Goal: Task Accomplishment & Management: Manage account settings

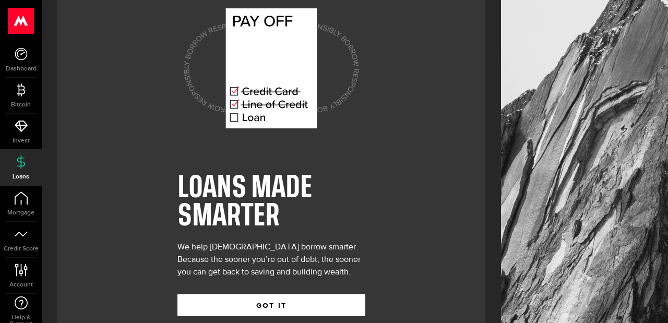
scroll to position [55, 0]
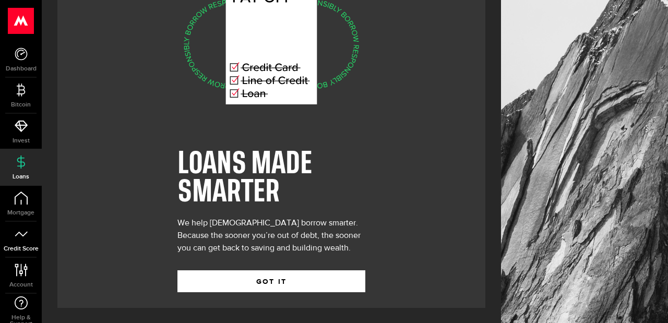
click at [27, 238] on icon at bounding box center [21, 234] width 13 height 13
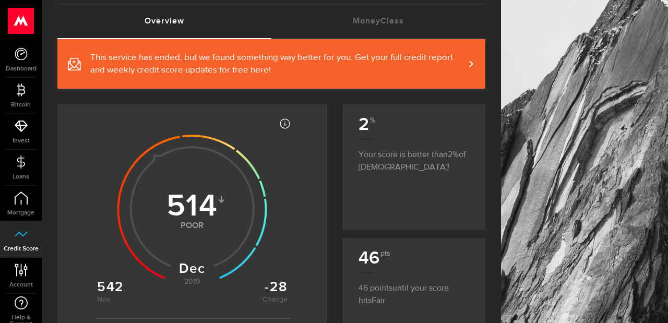
scroll to position [73, 0]
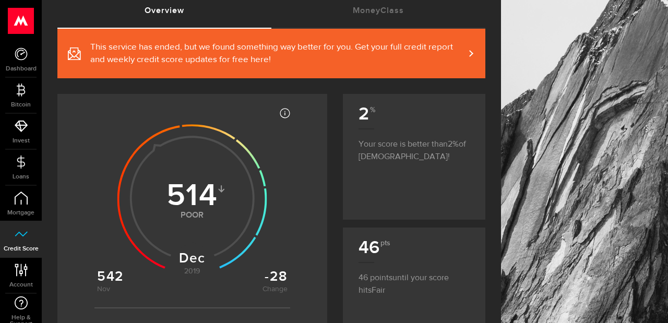
click at [276, 49] on span "This service has ended, but we found something way better for you. Get your ful…" at bounding box center [277, 53] width 374 height 25
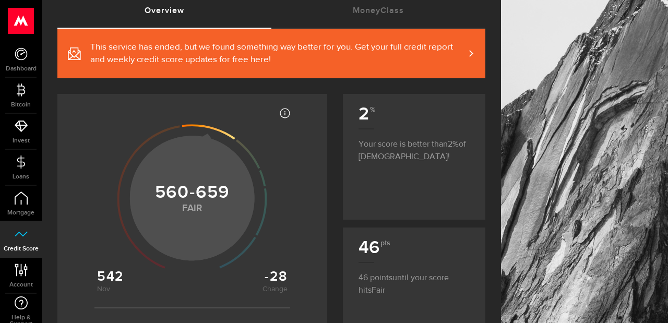
scroll to position [0, 0]
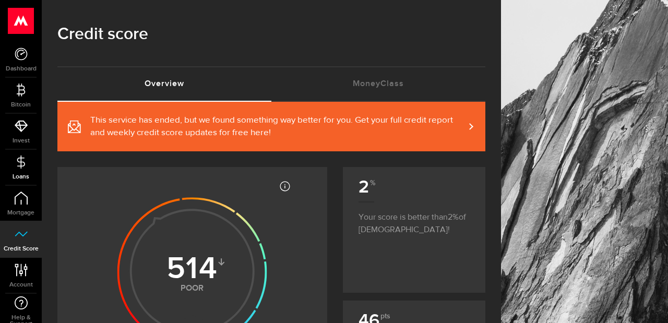
click at [22, 161] on use at bounding box center [21, 161] width 8 height 13
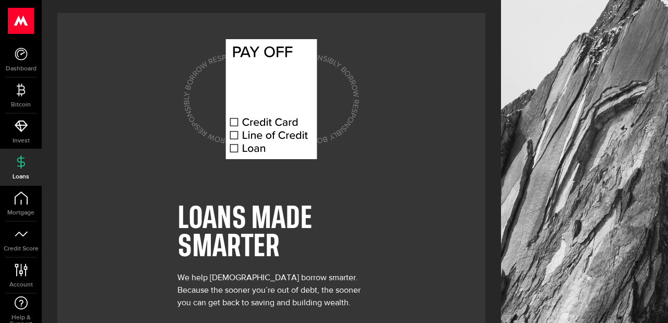
scroll to position [55, 0]
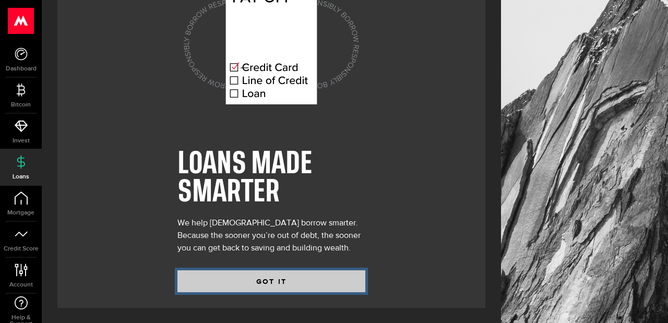
click at [280, 276] on button "GOT IT" at bounding box center [271, 281] width 188 height 22
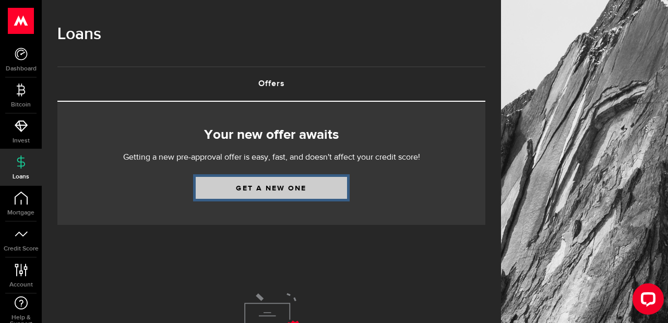
click at [271, 187] on link "Get a new one" at bounding box center [271, 188] width 151 height 22
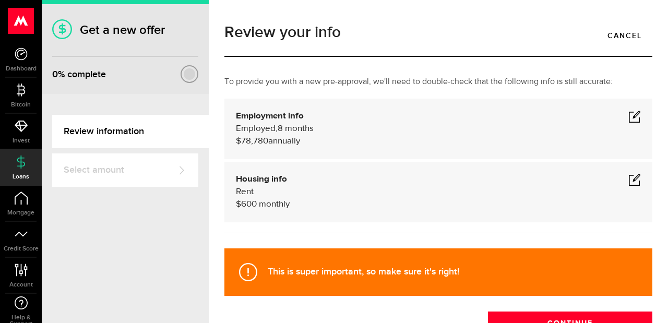
click at [634, 117] on span at bounding box center [634, 116] width 13 height 13
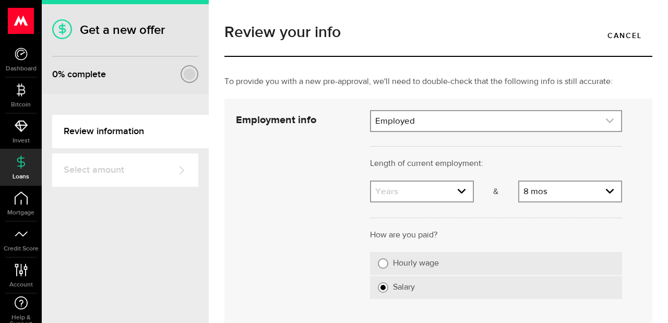
click at [455, 119] on link "expand select" at bounding box center [496, 121] width 250 height 20
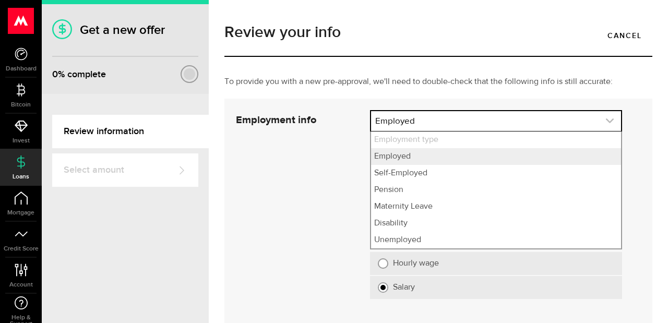
click at [455, 119] on link "expand select" at bounding box center [496, 121] width 250 height 20
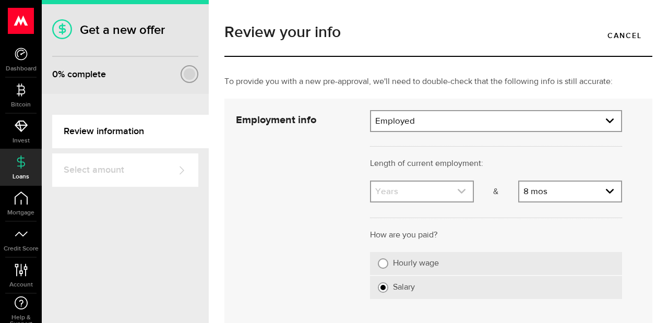
click at [426, 198] on link "expand select" at bounding box center [422, 192] width 102 height 20
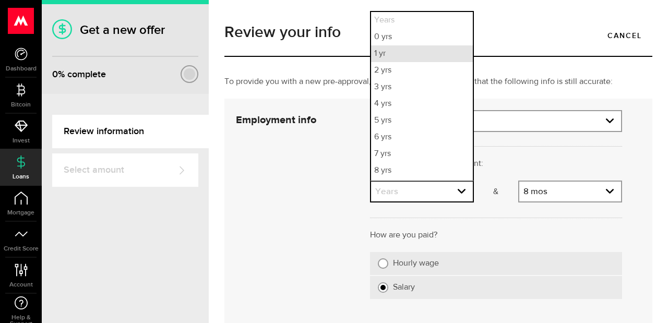
click at [398, 58] on li "1 yr" at bounding box center [422, 53] width 102 height 17
select select "1"
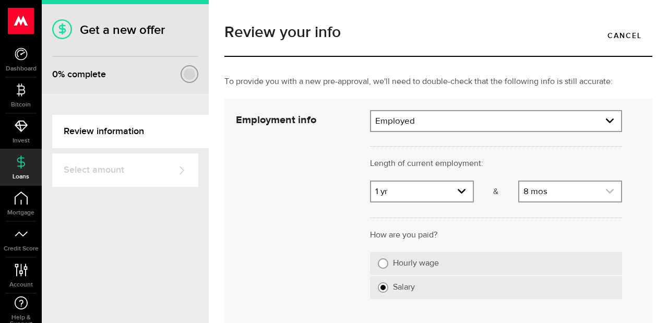
click at [540, 188] on link "expand select" at bounding box center [570, 192] width 102 height 20
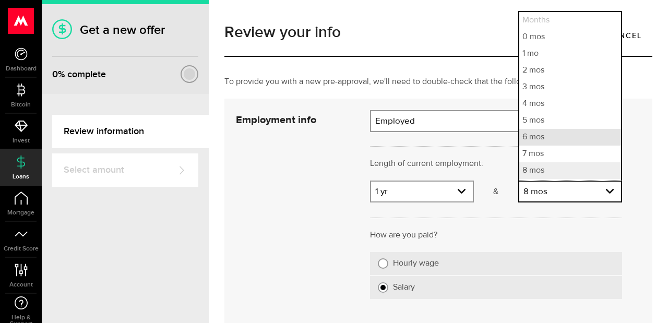
scroll to position [49, 0]
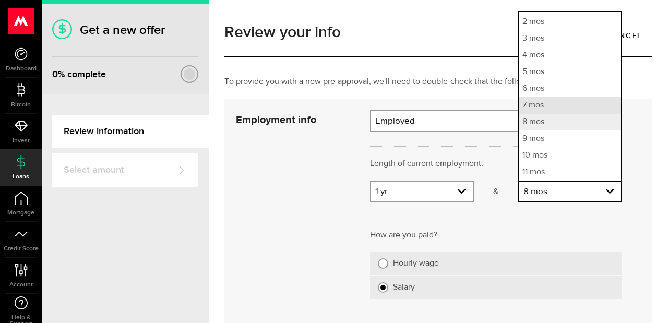
click at [543, 106] on li "7 mos" at bounding box center [570, 105] width 102 height 17
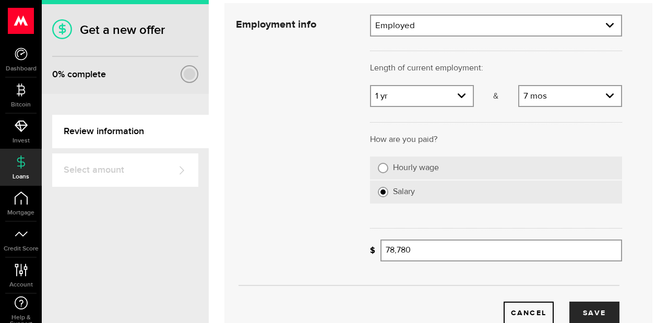
scroll to position [136, 0]
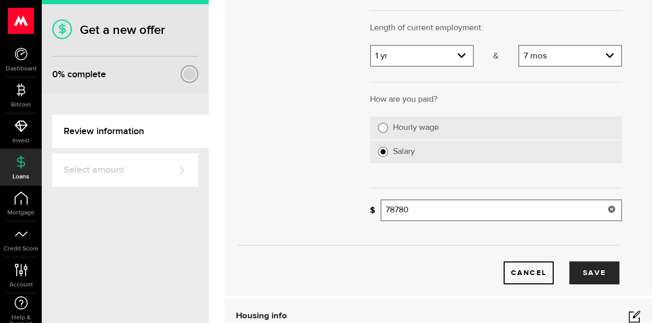
drag, startPoint x: 446, startPoint y: 211, endPoint x: 351, endPoint y: 210, distance: 95.0
click at [351, 210] on div "Employment info Employment type What's your employment situation like? Employed…" at bounding box center [429, 129] width 402 height 310
type input "134,225"
click at [598, 276] on button "Save" at bounding box center [594, 272] width 50 height 23
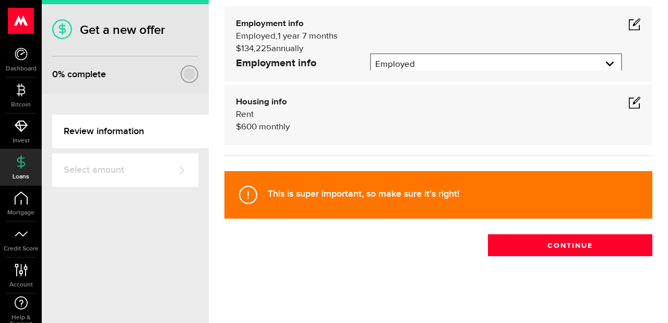
scroll to position [77, 0]
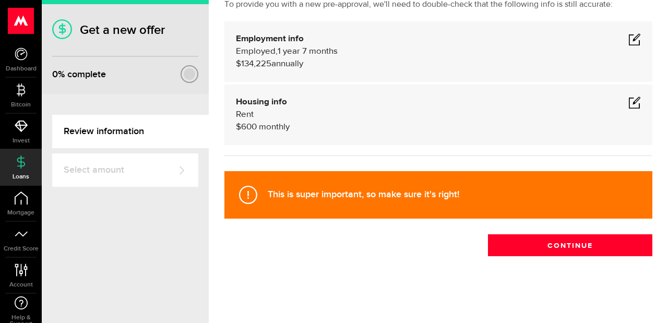
click at [637, 104] on span at bounding box center [634, 102] width 13 height 13
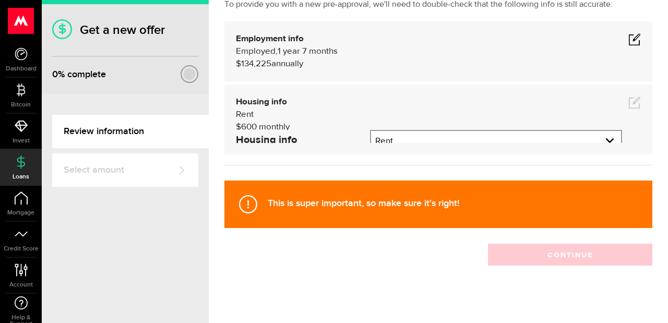
scroll to position [92, 0]
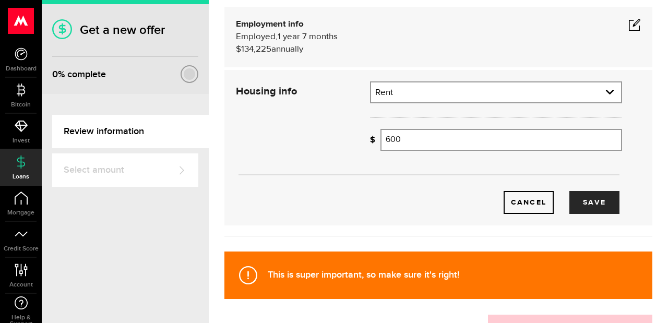
click at [455, 102] on div "Rent Residential status Rent Own Living with parents Other" at bounding box center [496, 92] width 252 height 22
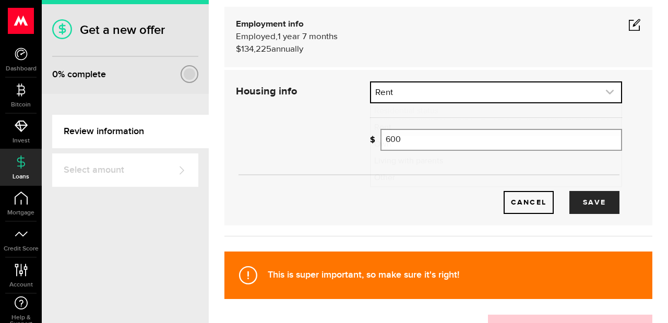
click at [455, 92] on link "expand select" at bounding box center [496, 92] width 250 height 20
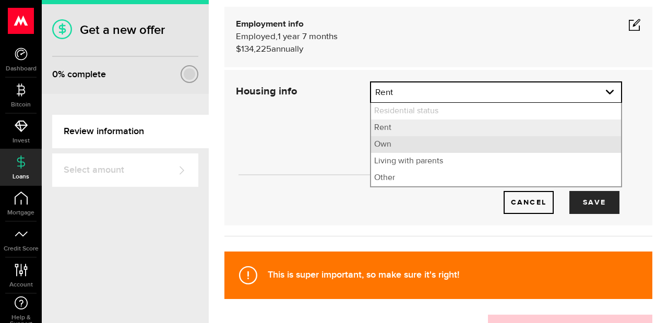
click at [449, 143] on li "Own" at bounding box center [496, 144] width 250 height 17
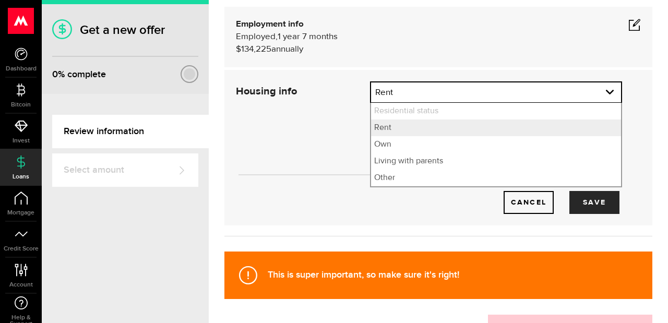
select select "Own"
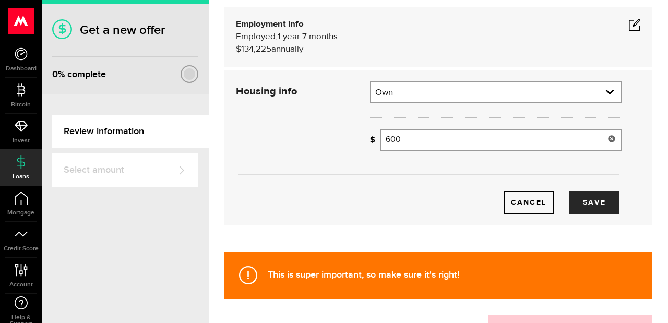
drag, startPoint x: 452, startPoint y: 142, endPoint x: 377, endPoint y: 142, distance: 75.2
click at [377, 142] on div "How much is your monthly payment? 600 Monthly mortgage/rent" at bounding box center [496, 140] width 252 height 22
type input "2,364"
click at [589, 196] on button "Save" at bounding box center [594, 202] width 50 height 23
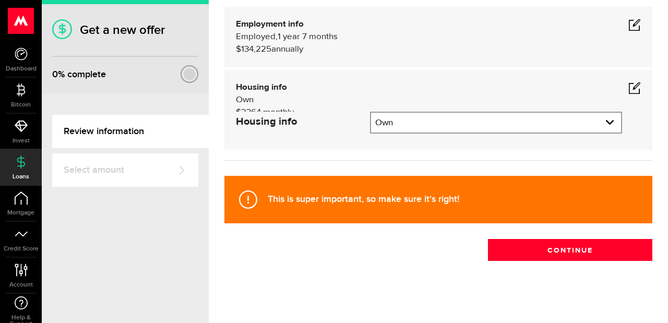
scroll to position [77, 0]
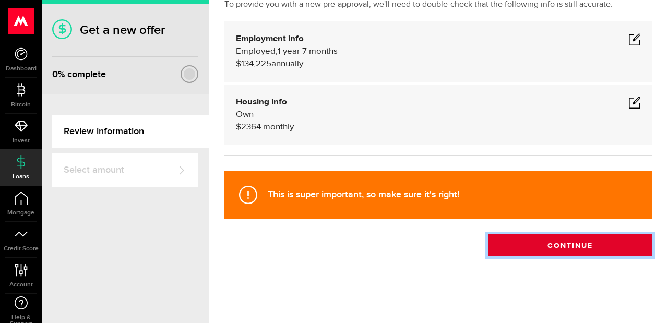
click at [583, 251] on button "Continue" at bounding box center [570, 245] width 164 height 22
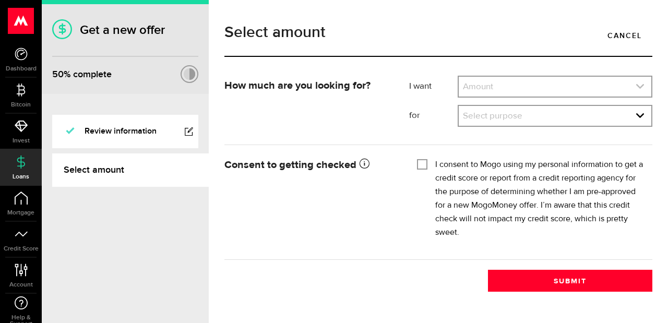
click at [499, 90] on link "expand select" at bounding box center [555, 87] width 193 height 20
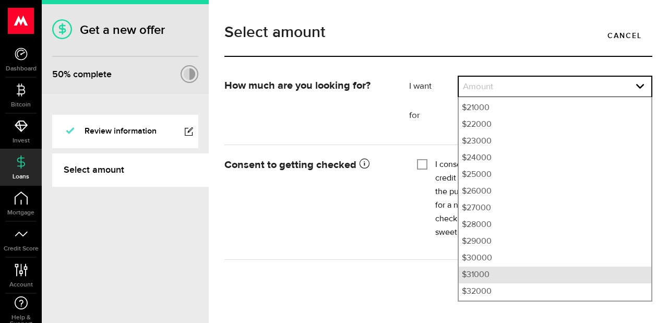
scroll to position [414, 0]
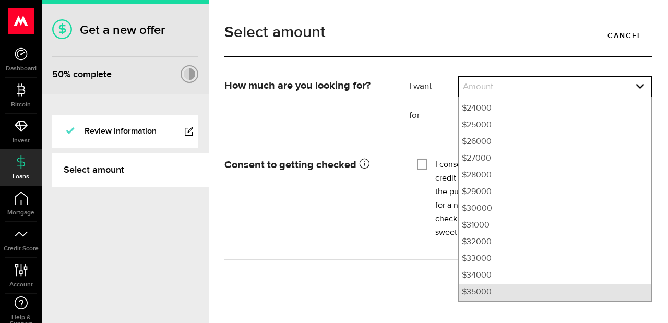
click at [503, 284] on li "$35000" at bounding box center [555, 292] width 193 height 17
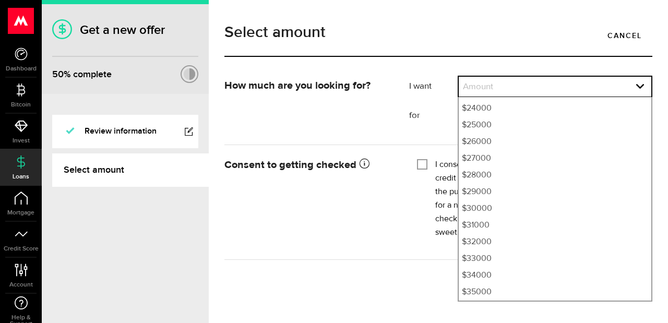
select select "35000"
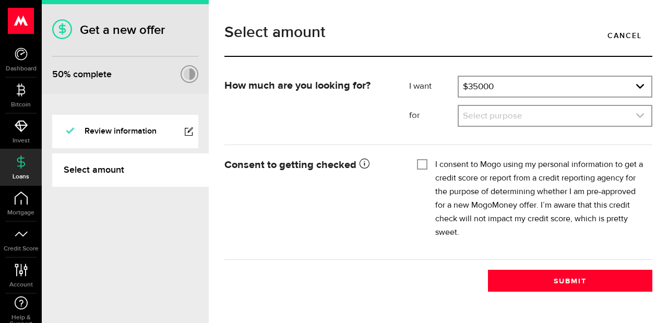
click at [516, 116] on link "expand select" at bounding box center [555, 116] width 193 height 20
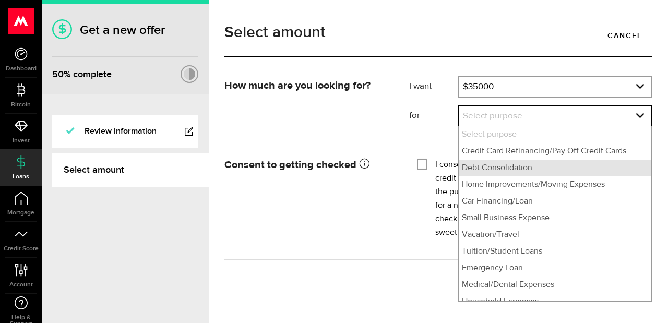
click at [518, 167] on li "Debt Consolidation" at bounding box center [555, 168] width 193 height 17
select select "Debt Consolidation"
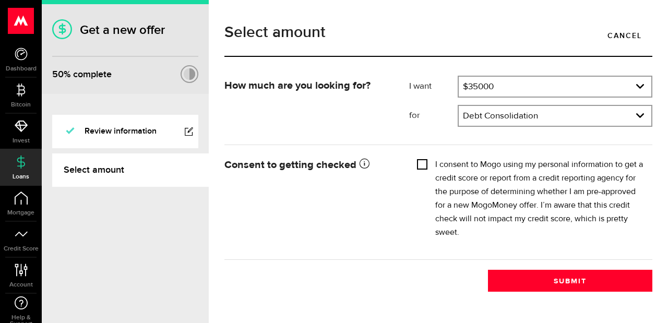
click at [426, 168] on input "I consent to Mogo using my personal information to get a credit score or report…" at bounding box center [422, 163] width 10 height 10
checkbox input "true"
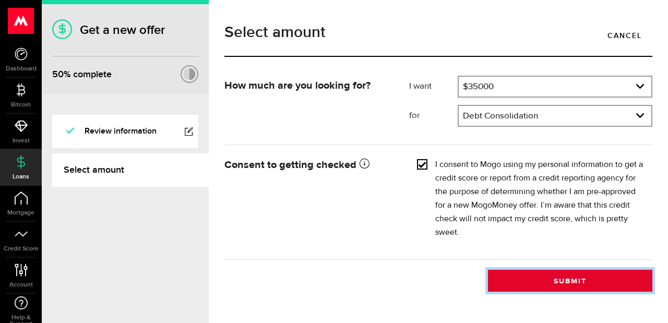
click at [534, 280] on button "Submit" at bounding box center [570, 281] width 164 height 22
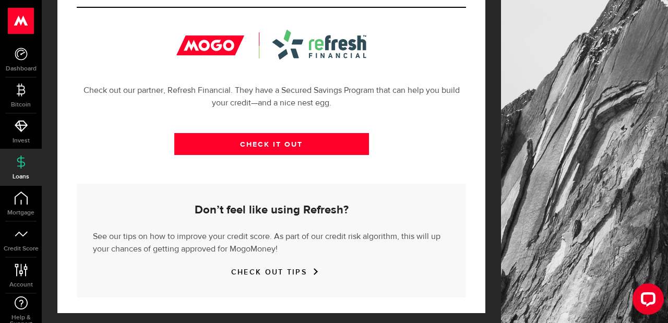
scroll to position [400, 0]
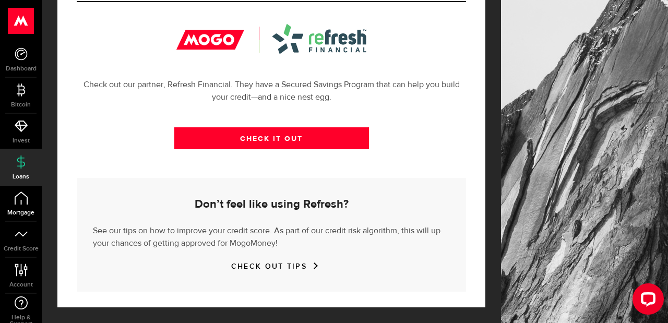
click at [20, 212] on span "Mortgage" at bounding box center [21, 213] width 42 height 6
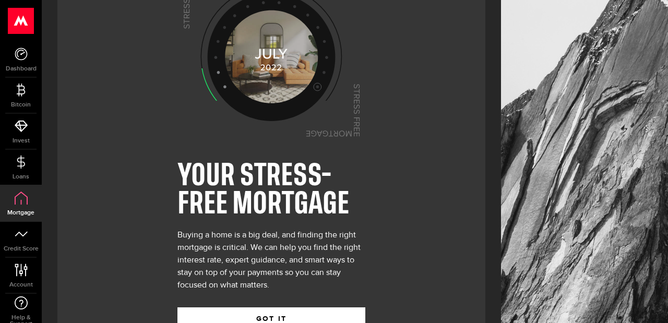
scroll to position [80, 0]
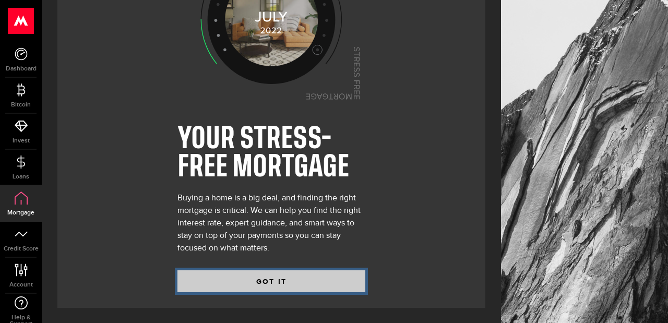
click at [236, 270] on button "GOT IT" at bounding box center [271, 281] width 188 height 22
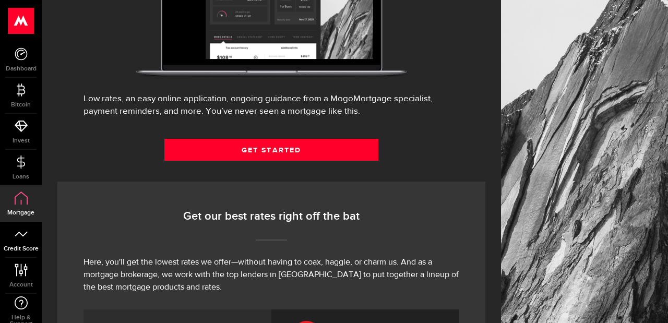
scroll to position [261, 0]
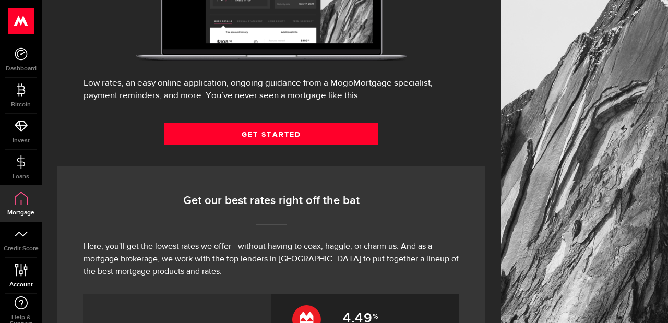
click at [22, 272] on icon at bounding box center [21, 270] width 14 height 13
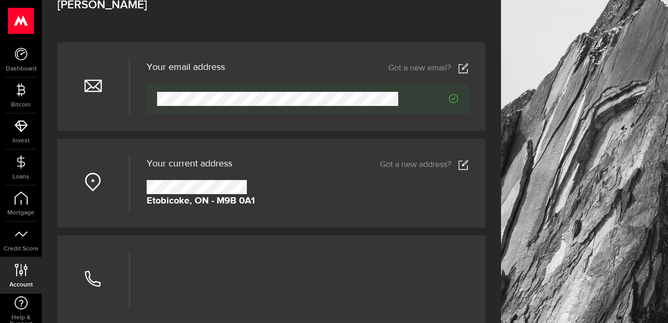
scroll to position [105, 0]
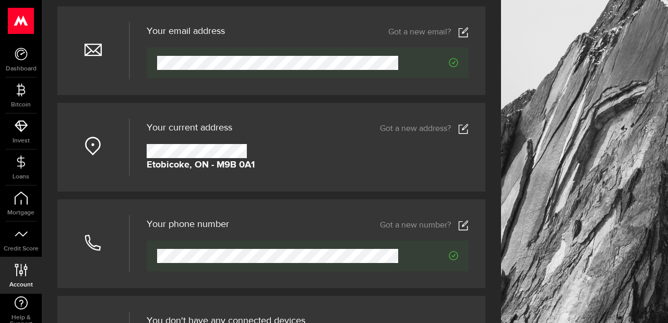
click at [460, 132] on icon at bounding box center [463, 129] width 10 height 10
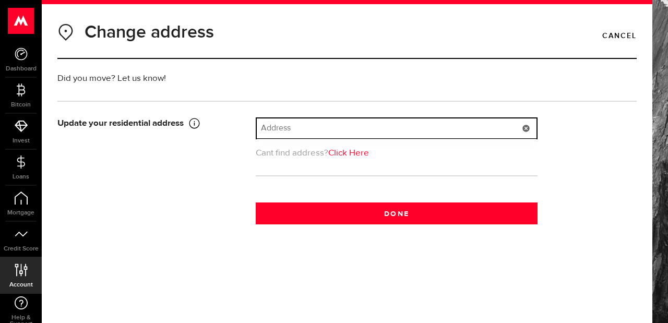
click at [339, 136] on input "text" at bounding box center [397, 128] width 280 height 20
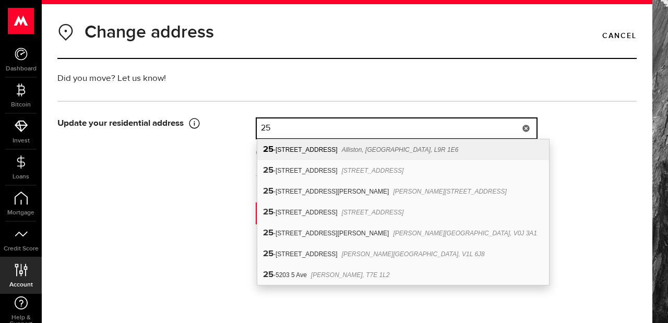
type input "2"
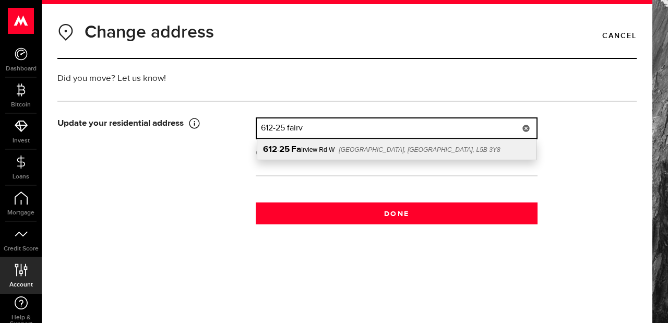
click at [348, 151] on span "[GEOGRAPHIC_DATA], [GEOGRAPHIC_DATA], L5B 3Y8" at bounding box center [419, 149] width 161 height 7
type input "[STREET_ADDRESS]"
type input "25"
type input "Fairview Rd W"
type input "[GEOGRAPHIC_DATA]"
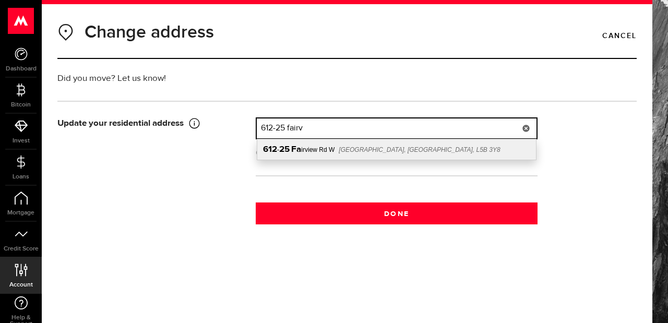
type input "612"
select select "ON"
type input "L5B 3Y8"
type input "[GEOGRAPHIC_DATA]"
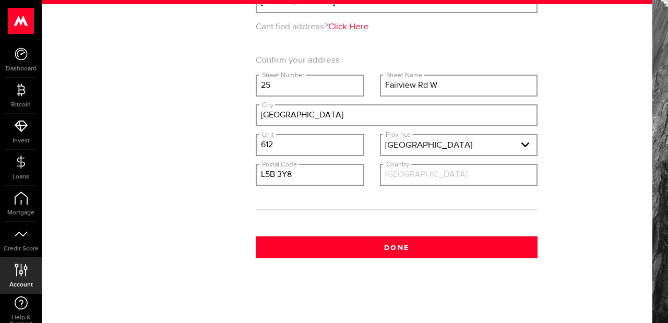
scroll to position [128, 0]
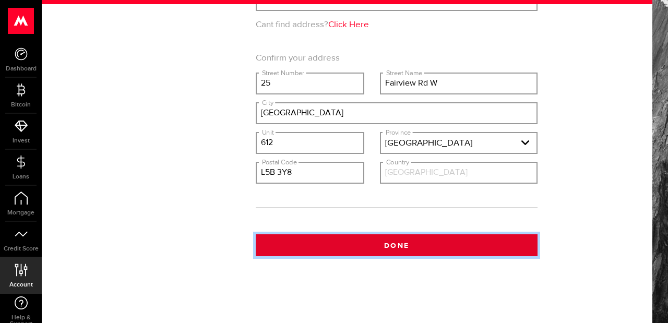
click at [373, 247] on button "Done" at bounding box center [397, 245] width 282 height 22
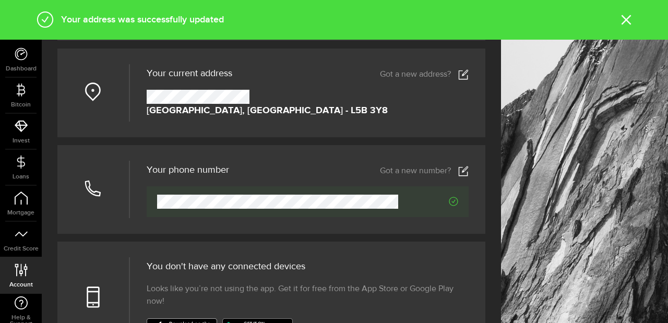
scroll to position [177, 0]
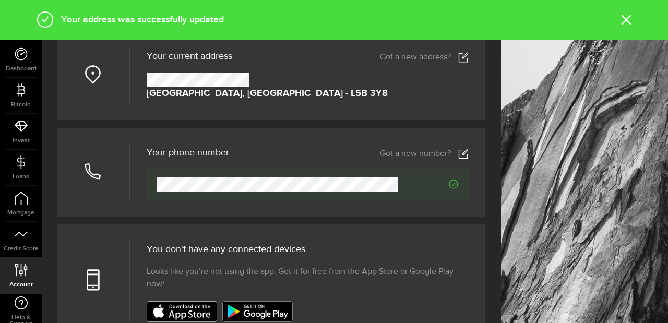
click at [458, 153] on icon at bounding box center [463, 154] width 10 height 10
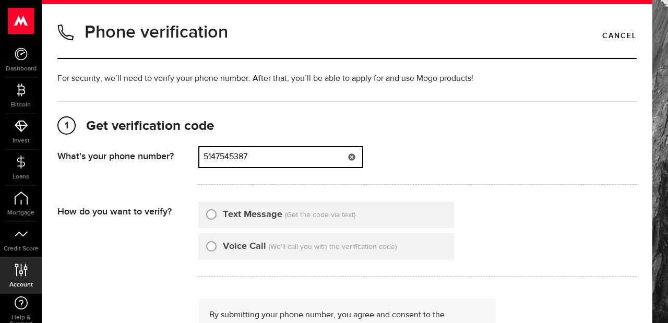
drag, startPoint x: 288, startPoint y: 154, endPoint x: 156, endPoint y: 158, distance: 132.6
click at [156, 158] on div "What's your phone number? That doesn't look like a valid phone number. Try agai…" at bounding box center [346, 168] width 579 height 45
type input "6476270013"
click at [217, 213] on div "Text Message" at bounding box center [244, 215] width 76 height 14
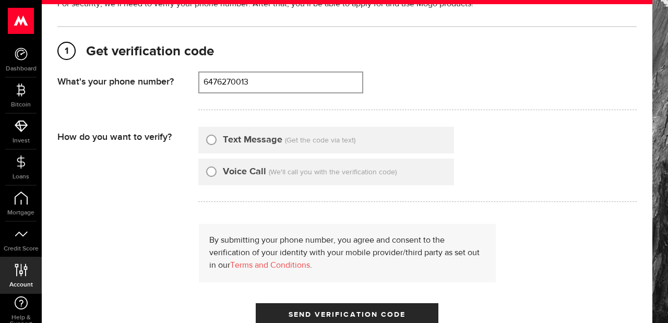
scroll to position [86, 0]
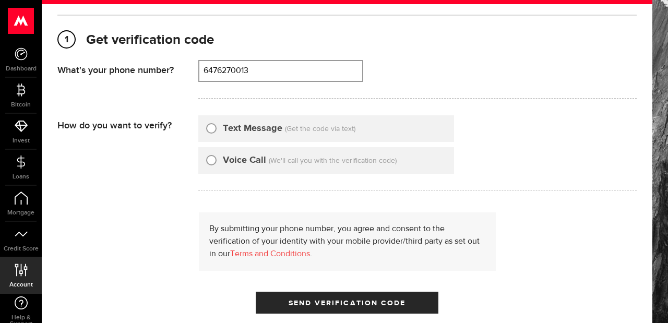
click at [210, 126] on input "Text Message" at bounding box center [211, 127] width 10 height 10
radio input "true"
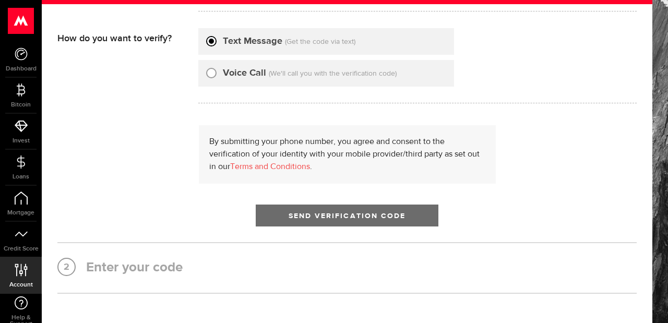
scroll to position [181, 0]
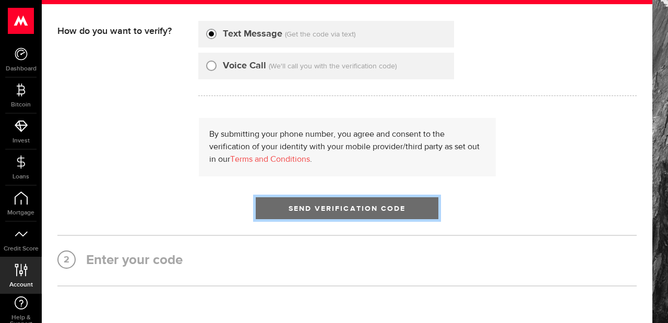
click at [309, 215] on button "Send Verification Code" at bounding box center [347, 208] width 183 height 22
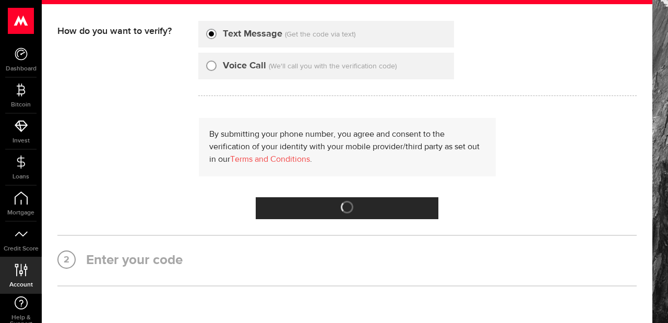
scroll to position [0, 0]
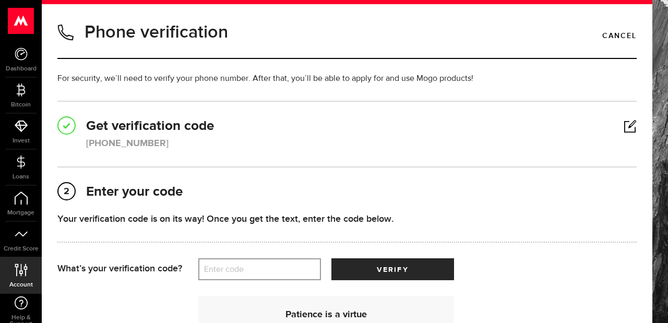
click at [249, 269] on label "Enter code" at bounding box center [259, 269] width 123 height 21
click at [249, 269] on input "Enter code" at bounding box center [259, 269] width 123 height 22
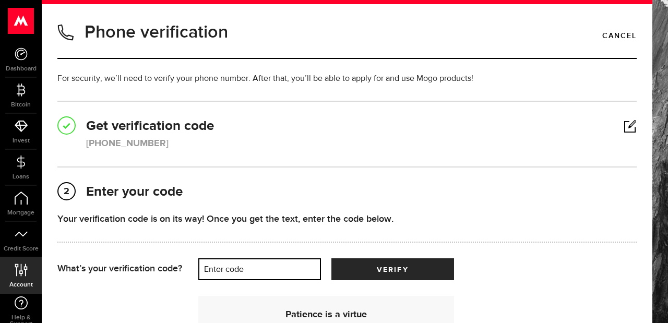
paste input "81928"
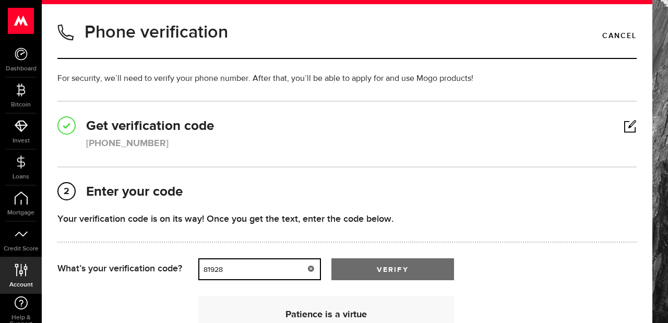
type input "81928"
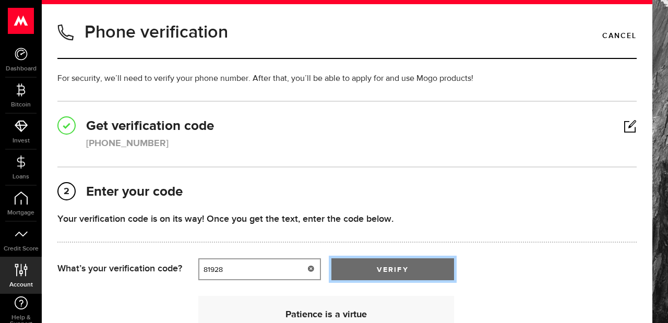
click at [380, 270] on span "verify" at bounding box center [392, 269] width 31 height 7
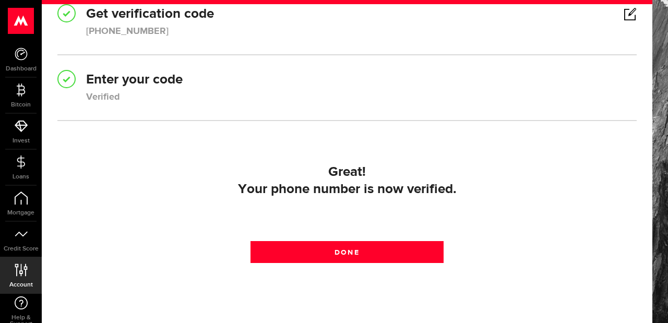
scroll to position [122, 0]
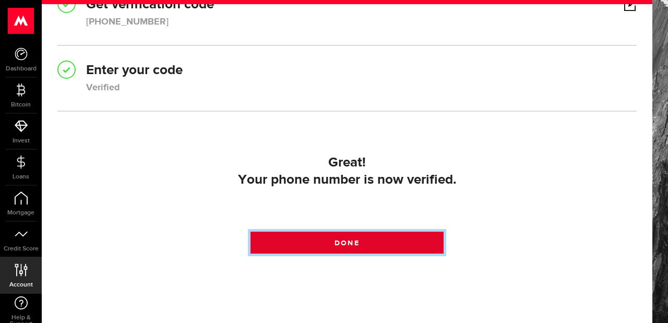
click at [345, 246] on link "Done" at bounding box center [347, 243] width 193 height 22
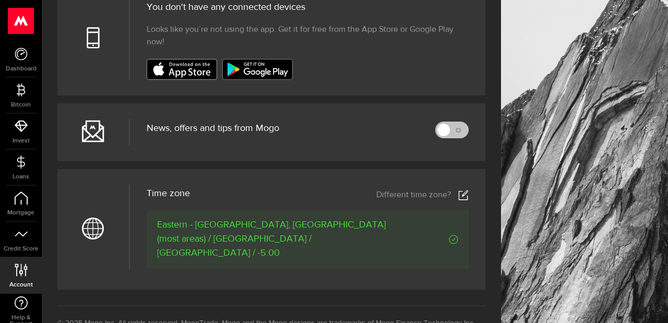
scroll to position [425, 0]
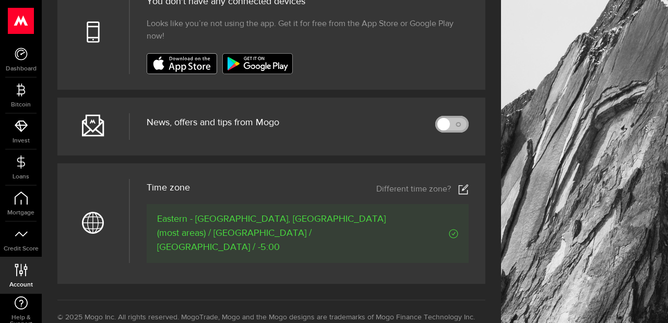
click at [453, 122] on link at bounding box center [451, 124] width 33 height 17
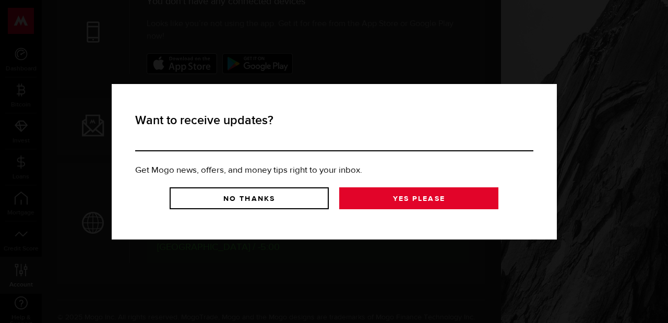
click at [388, 201] on link "Yes Please" at bounding box center [418, 198] width 159 height 22
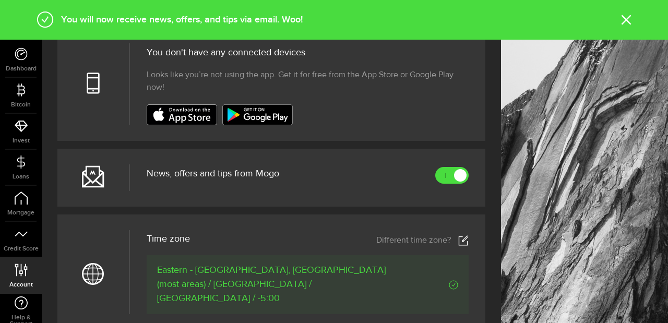
scroll to position [563, 0]
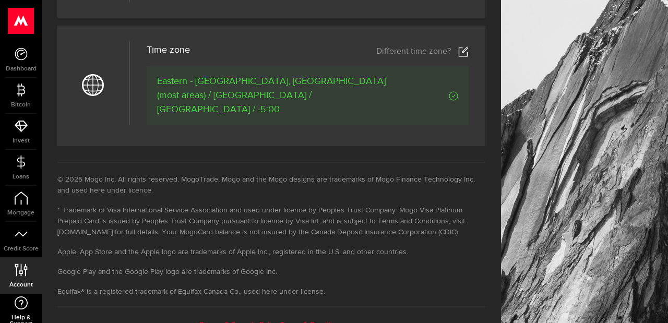
click at [22, 304] on icon at bounding box center [21, 302] width 14 height 13
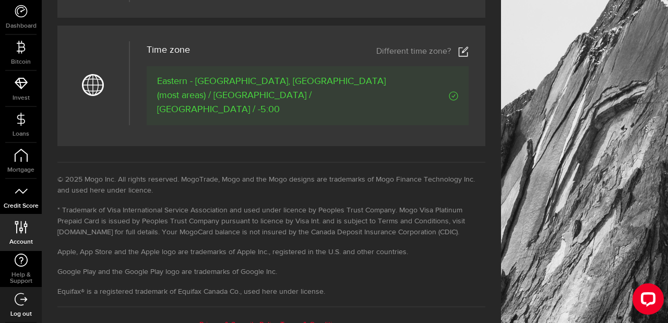
click at [20, 189] on icon at bounding box center [21, 191] width 13 height 13
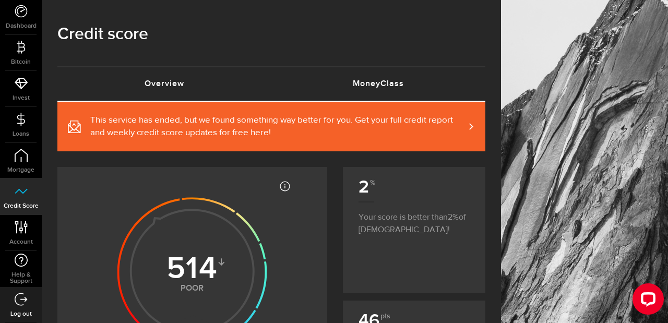
click at [367, 91] on link "MoneyClass (requires attention)" at bounding box center [378, 83] width 214 height 33
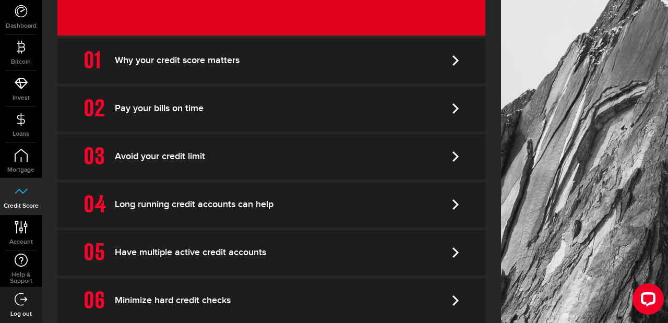
scroll to position [361, 0]
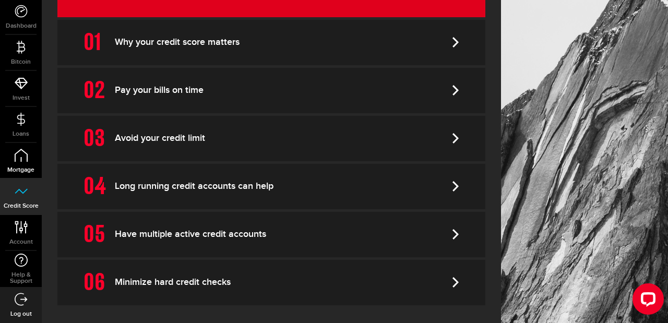
click at [23, 162] on link "Mortgage" at bounding box center [21, 160] width 42 height 35
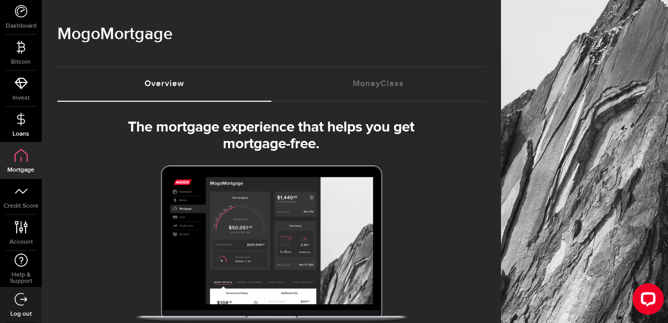
click at [22, 121] on icon at bounding box center [21, 119] width 13 height 13
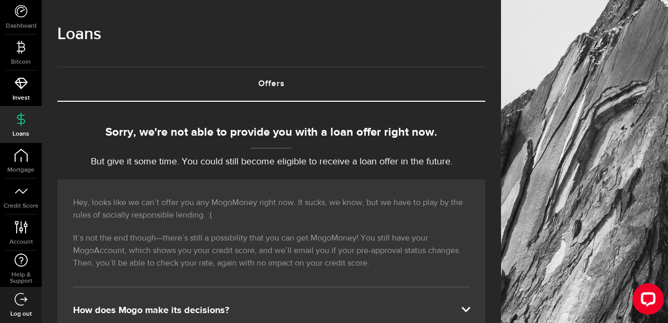
click at [20, 92] on link "Invest" at bounding box center [21, 88] width 42 height 35
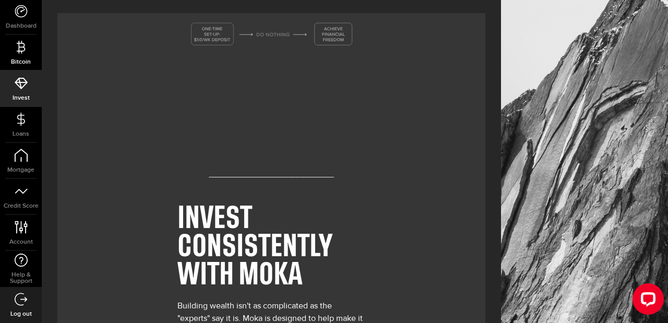
click at [19, 55] on link "Bitcoin" at bounding box center [21, 52] width 42 height 35
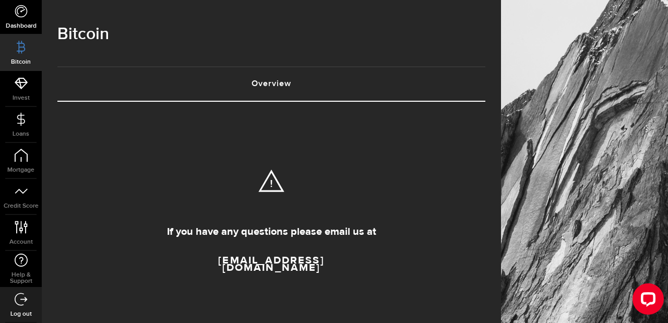
click at [19, 11] on icon at bounding box center [21, 11] width 13 height 13
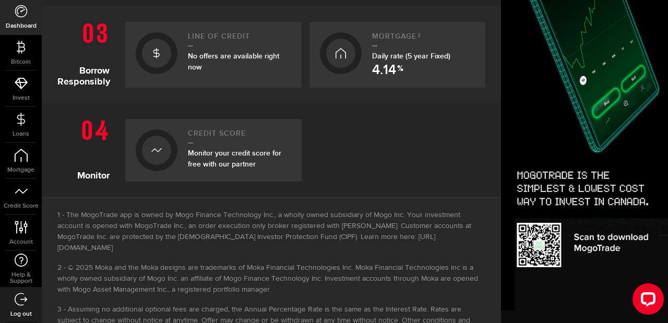
scroll to position [497, 0]
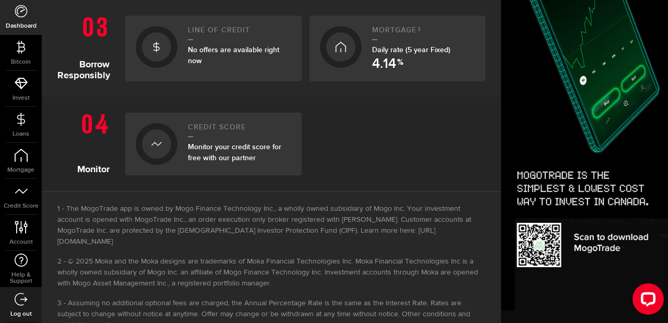
click at [178, 52] on link "Line of credit No offers are available right now" at bounding box center [213, 49] width 176 height 66
